Goal: Communication & Community: Answer question/provide support

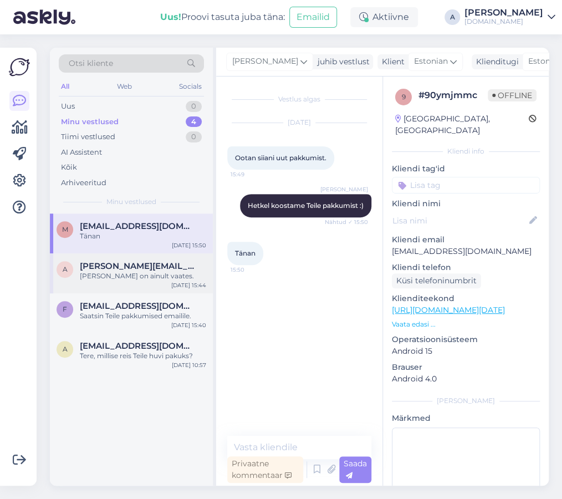
click at [155, 277] on div "[PERSON_NAME] on ainult vaates." at bounding box center [143, 276] width 126 height 10
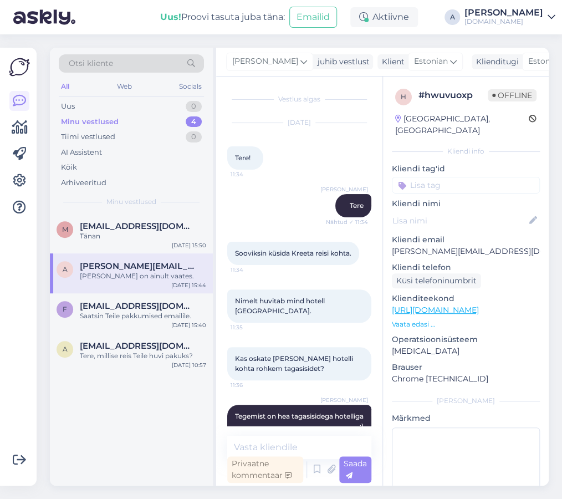
scroll to position [2524, 0]
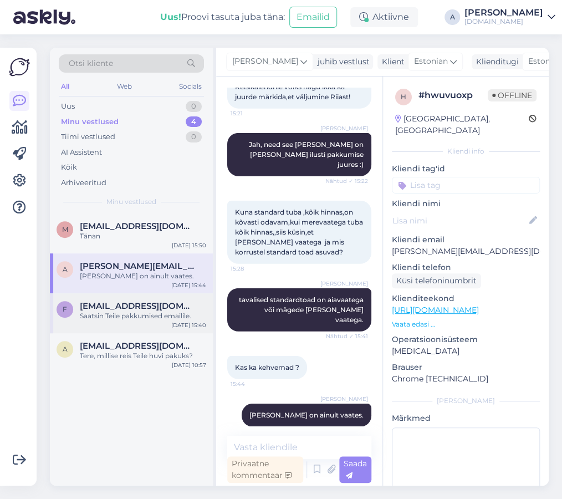
click at [171, 326] on div "f felikavendel35@gmail.com Saatsin Teile pakkumised emailile. Sep 23 15:40" at bounding box center [131, 313] width 163 height 40
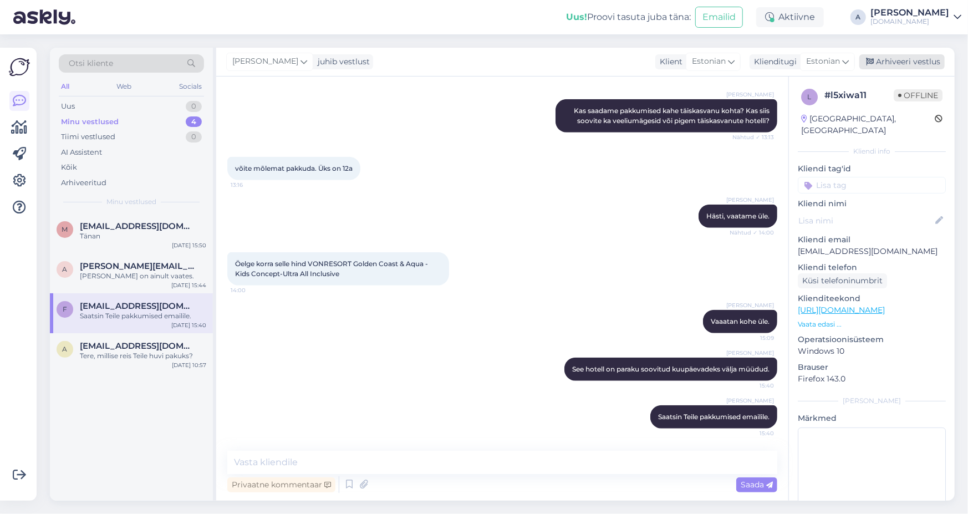
scroll to position [567, 0]
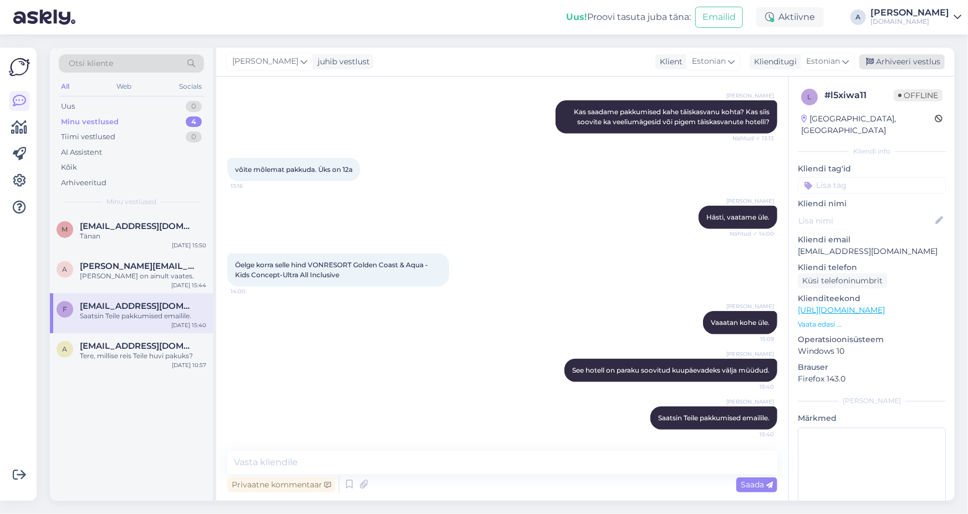
click at [561, 62] on div "Arhiveeri vestlus" at bounding box center [901, 61] width 85 height 15
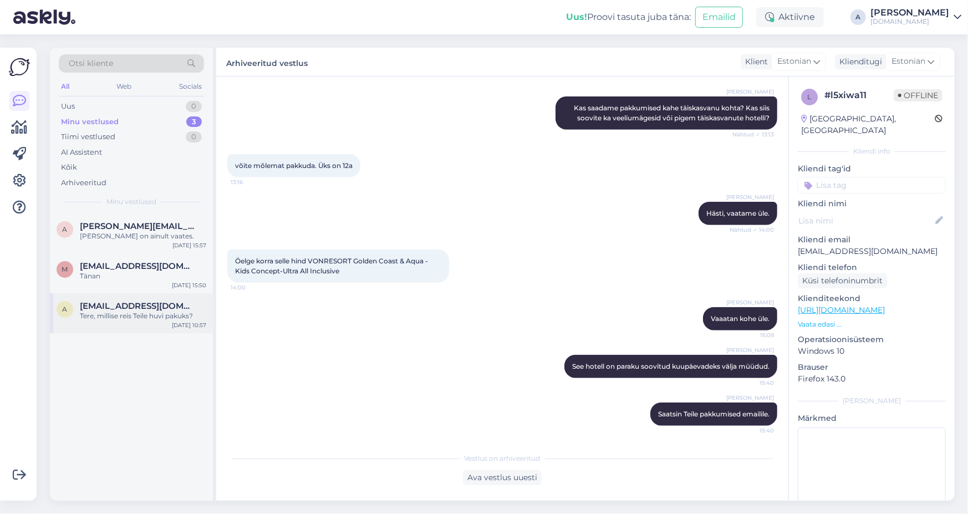
click at [161, 320] on div "Tere, millise reis Teile huvi pakuks?" at bounding box center [143, 316] width 126 height 10
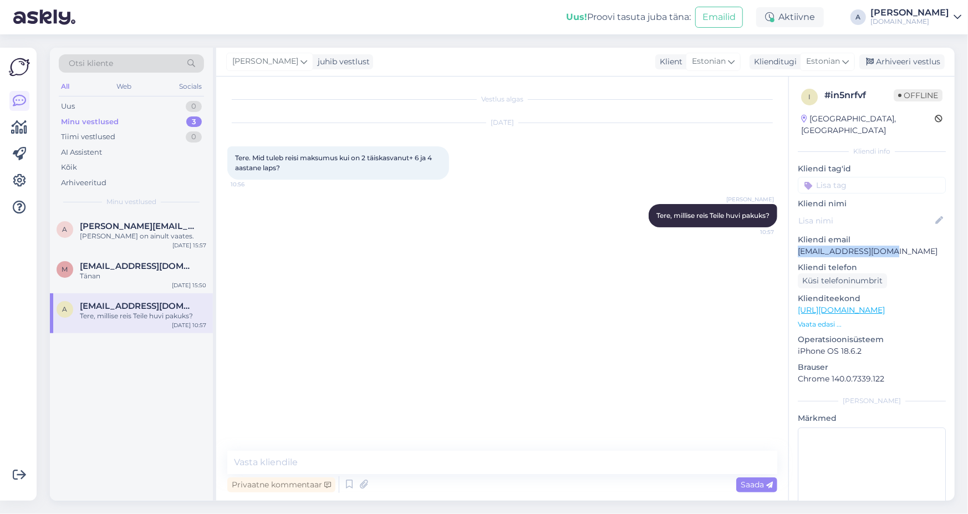
drag, startPoint x: 897, startPoint y: 239, endPoint x: 796, endPoint y: 243, distance: 101.5
click at [561, 243] on div "i # in5nrfvf Offline Estonia, Tallinn Kliendi info Kliendi tag'id Kliendi nimi …" at bounding box center [872, 309] width 166 height 467
copy p "aivi.kabur@gmail.com"
click at [561, 63] on div "Arhiveeri vestlus" at bounding box center [901, 61] width 85 height 15
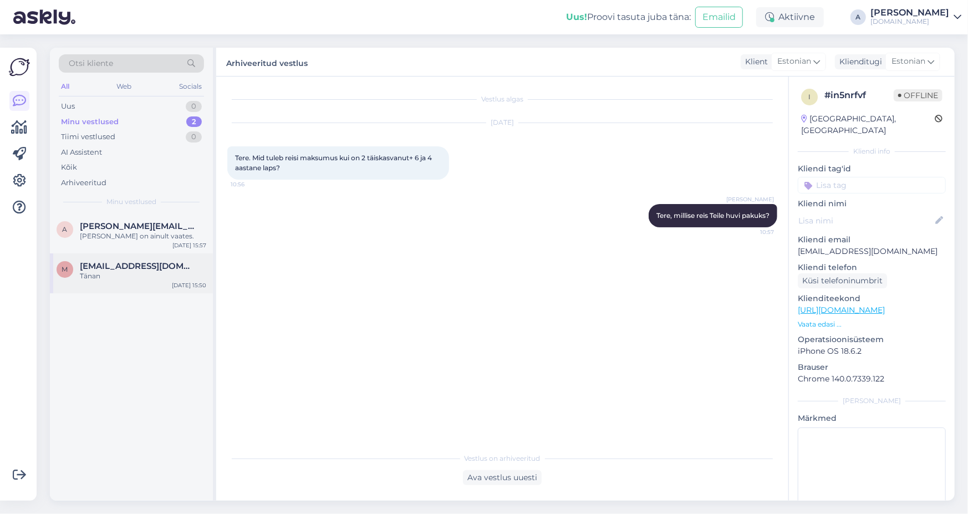
click at [165, 274] on div "Tänan" at bounding box center [143, 276] width 126 height 10
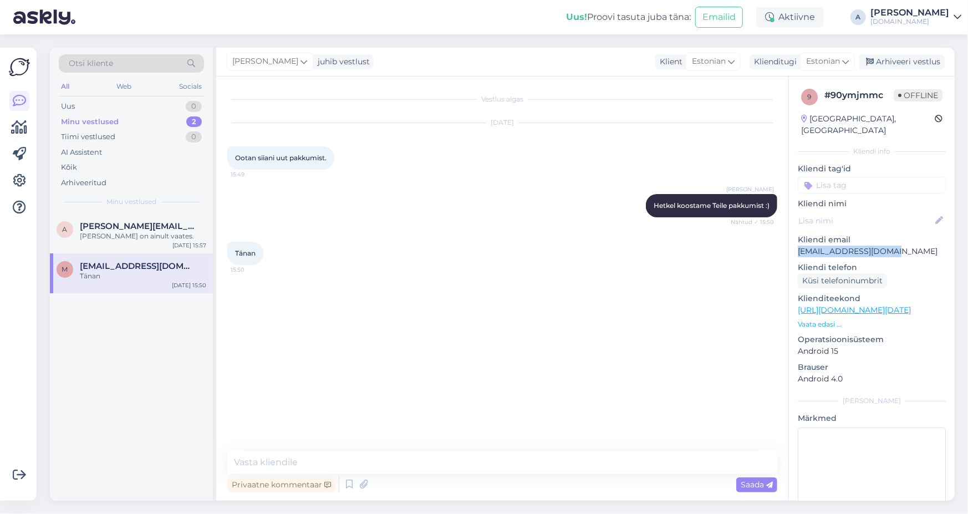
drag, startPoint x: 892, startPoint y: 241, endPoint x: 798, endPoint y: 243, distance: 94.2
click at [561, 246] on p "mihkelson479@gmail.co" at bounding box center [872, 252] width 148 height 12
copy p "mihkelson479@gmail.co"
click at [549, 469] on textarea at bounding box center [502, 462] width 550 height 23
type textarea "Saatsime Teile pakkumise emailile :)"
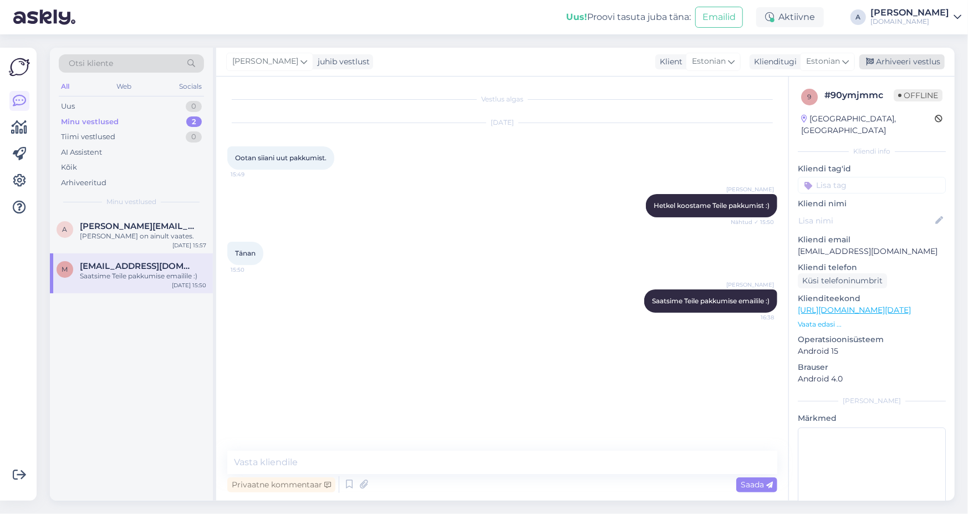
click at [561, 60] on div "Arhiveeri vestlus" at bounding box center [901, 61] width 85 height 15
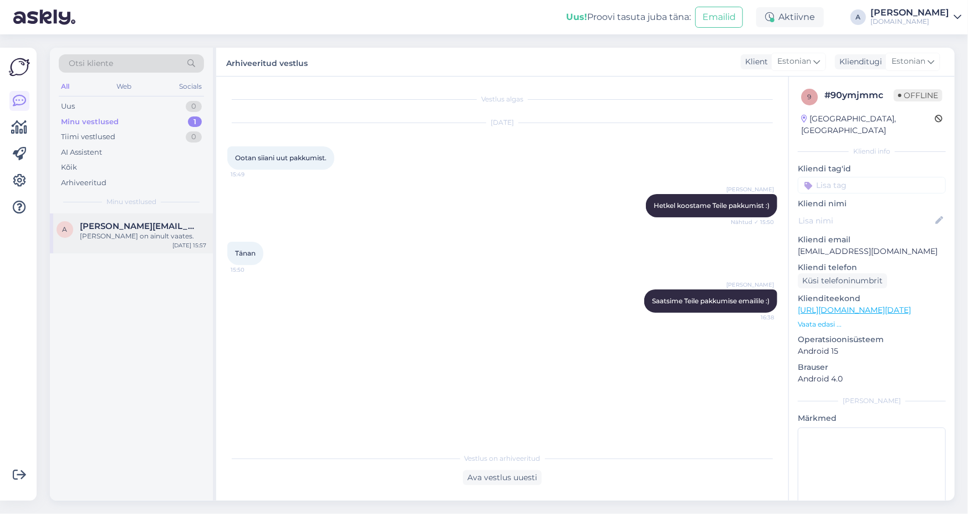
click at [105, 219] on div "a angela.tammekivi@gmail.com Vahe on ainult vaates. Sep 23 15:57" at bounding box center [131, 233] width 163 height 40
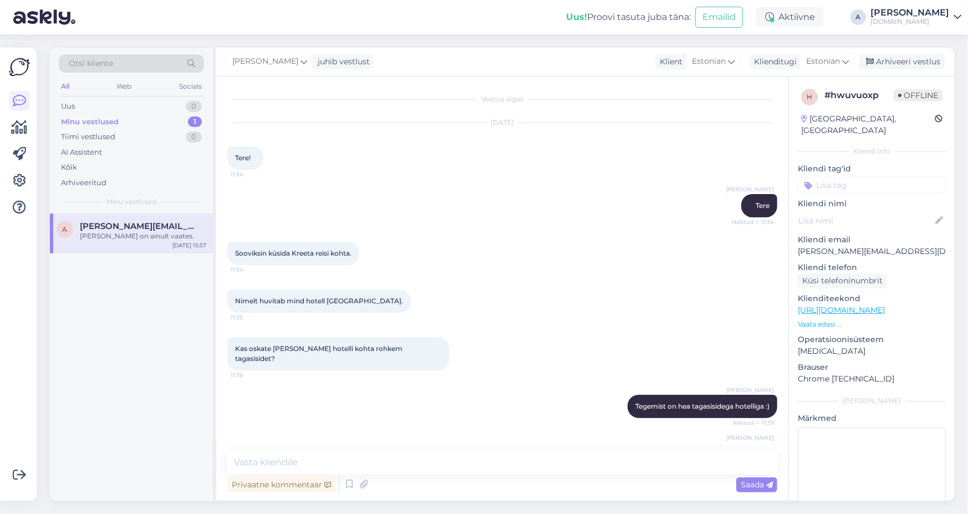
scroll to position [2182, 0]
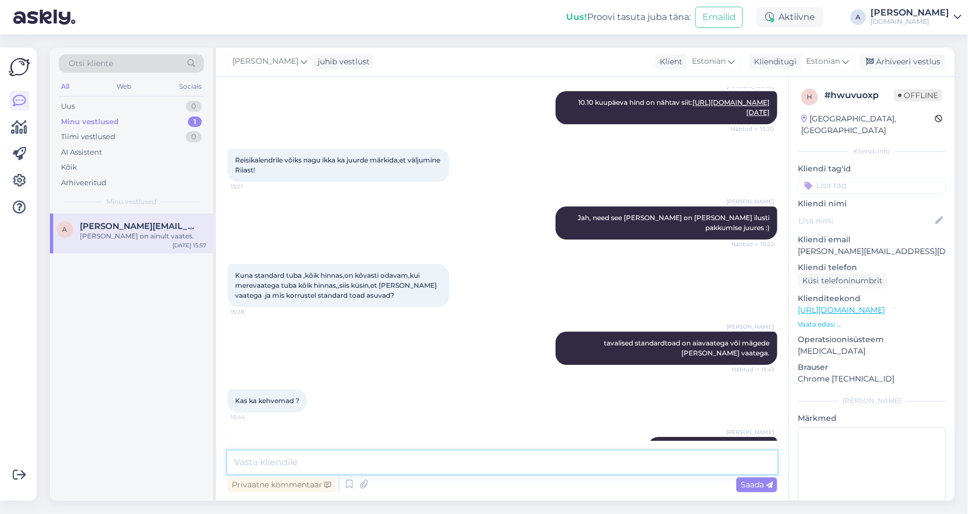
click at [406, 453] on textarea at bounding box center [502, 462] width 550 height 23
type textarea "Kas see [PERSON_NAME] sobiks Teile? :)"
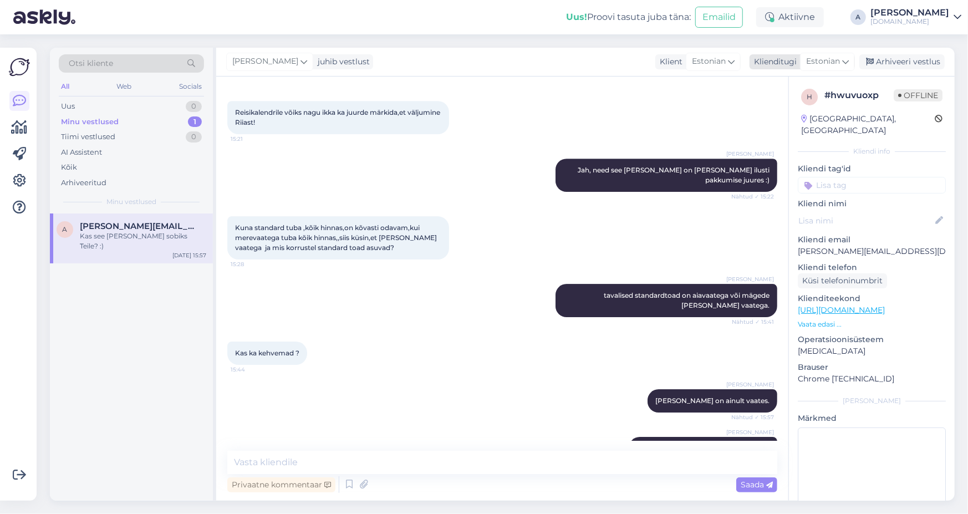
click at [561, 61] on div "Arhiveeri vestlus" at bounding box center [901, 61] width 85 height 15
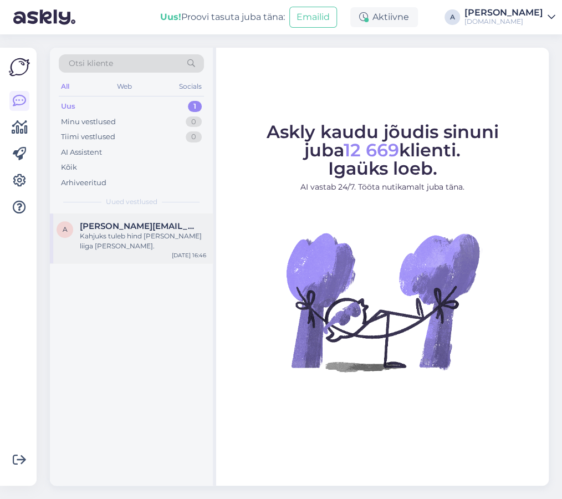
click at [137, 226] on span "[PERSON_NAME][EMAIL_ADDRESS][DOMAIN_NAME]" at bounding box center [137, 226] width 115 height 10
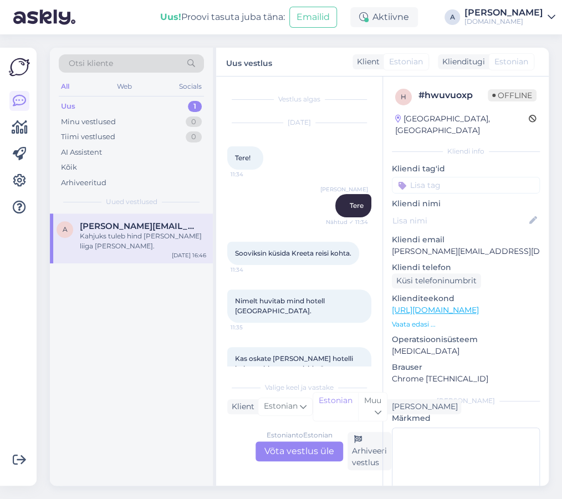
scroll to position [2689, 0]
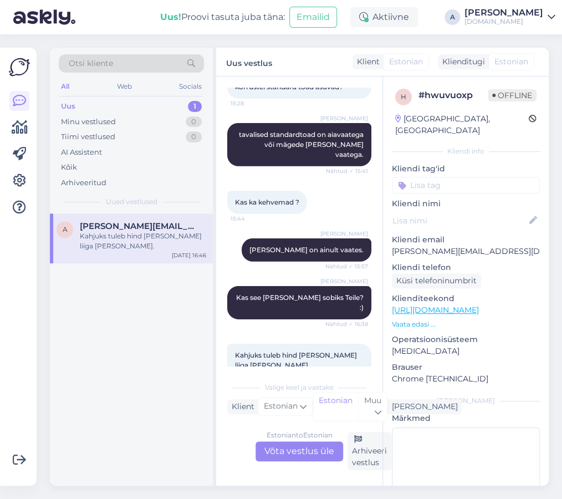
click at [303, 443] on div "Estonian to Estonian Võta vestlus üle" at bounding box center [300, 451] width 88 height 20
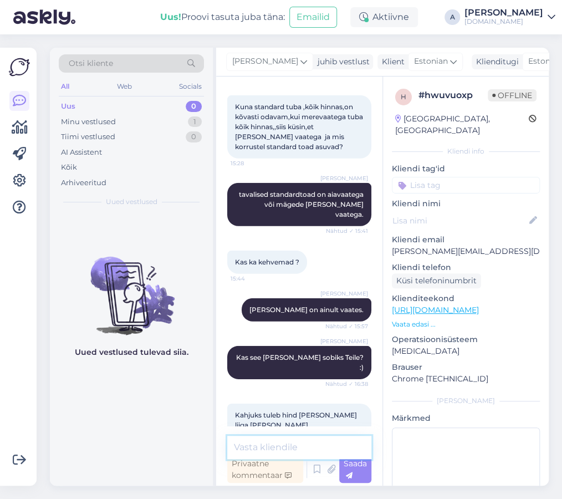
click at [309, 436] on textarea at bounding box center [299, 447] width 144 height 23
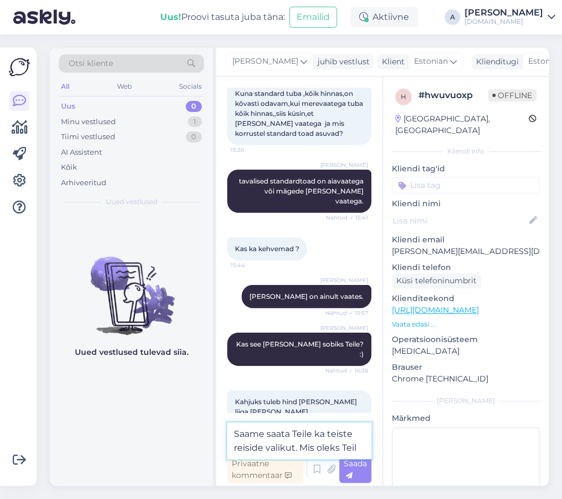
scroll to position [2657, 0]
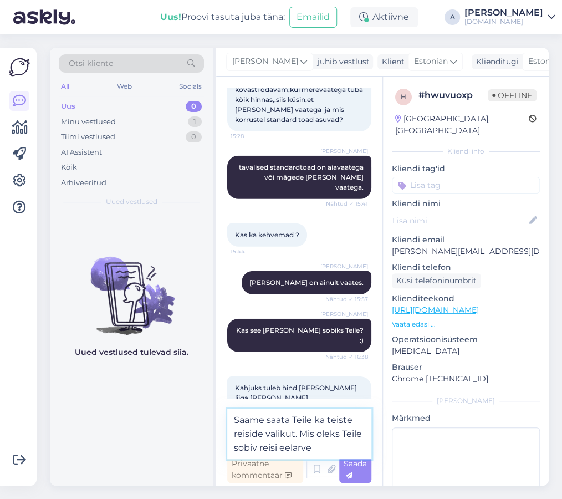
type textarea "Saame saata Teile ka teiste reiside valikut. Mis oleks Teile sobiv reisi eelarv…"
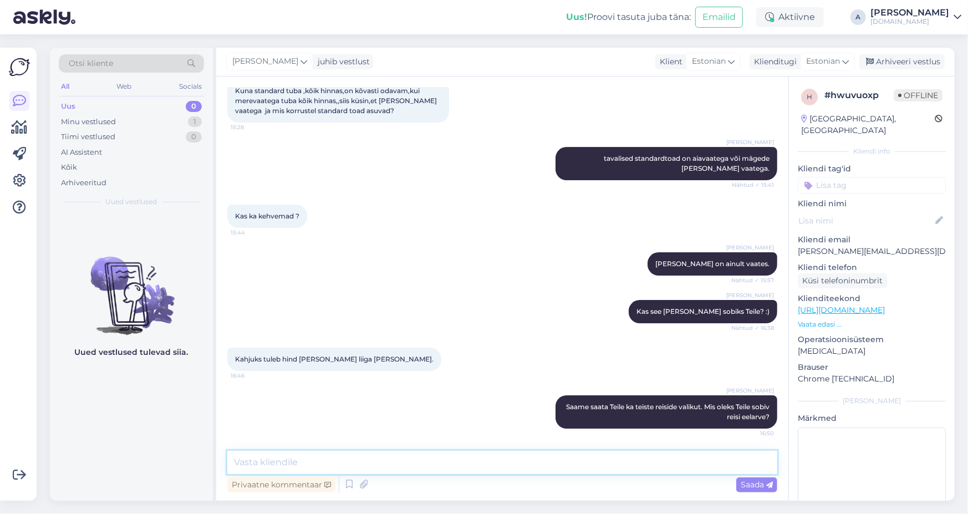
scroll to position [2334, 0]
